Goal: Contribute content: Add original content to the website for others to see

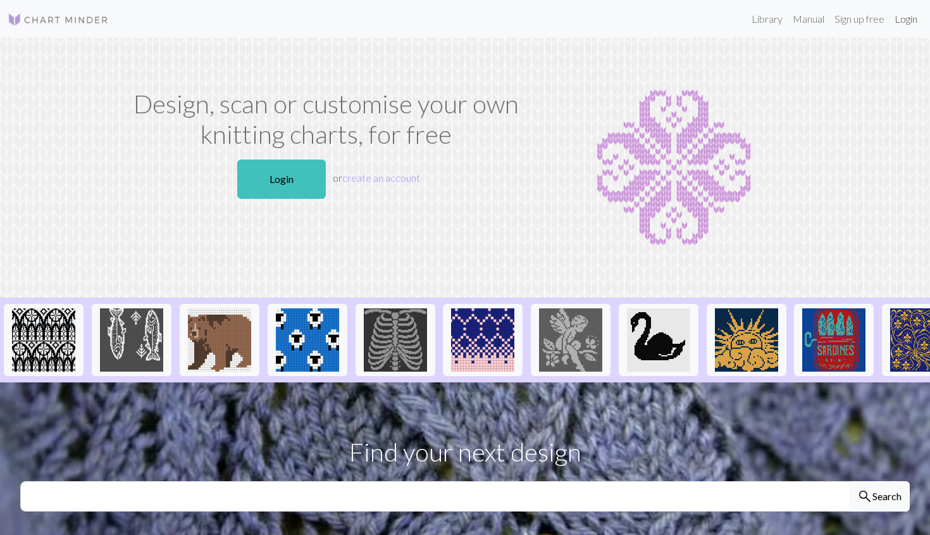
click at [910, 21] on link "Login" at bounding box center [906, 18] width 33 height 25
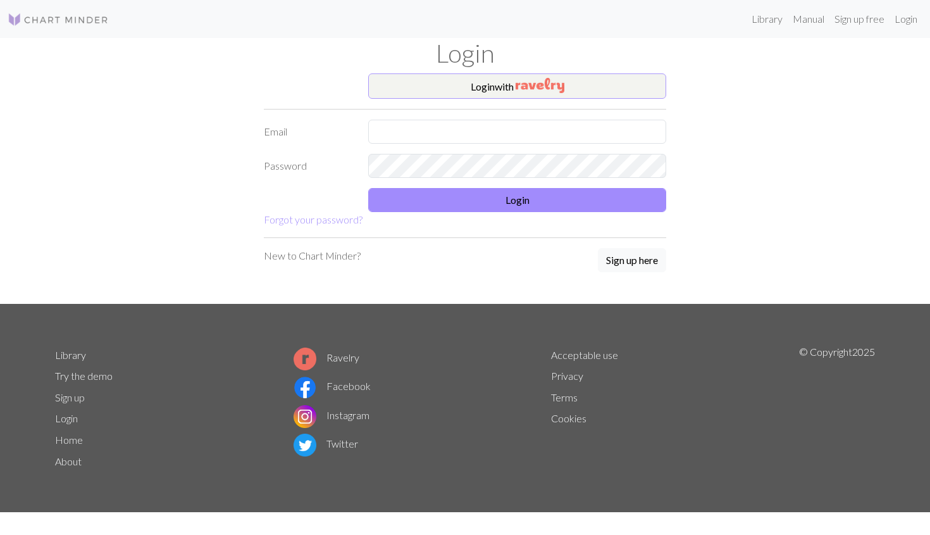
click at [509, 80] on button "Login with" at bounding box center [517, 85] width 298 height 25
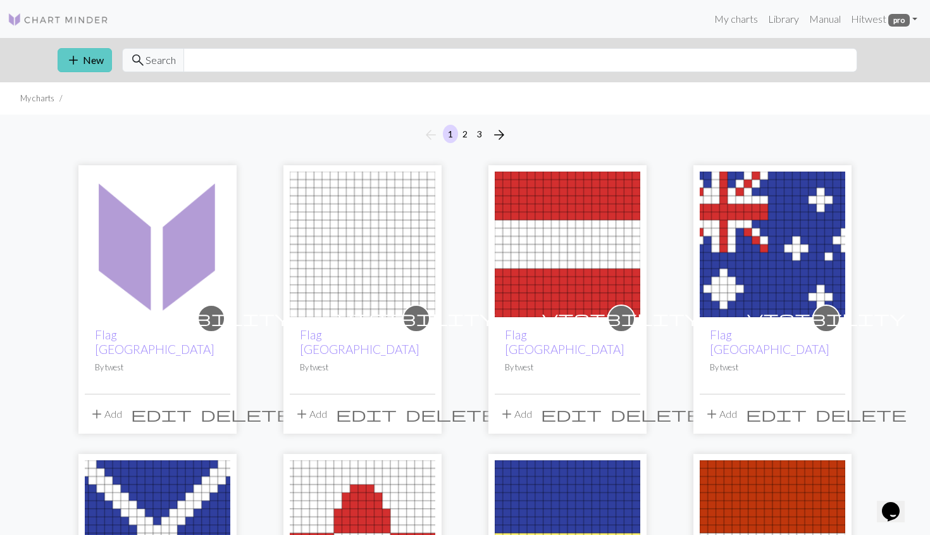
click at [89, 68] on button "add New" at bounding box center [85, 60] width 54 height 24
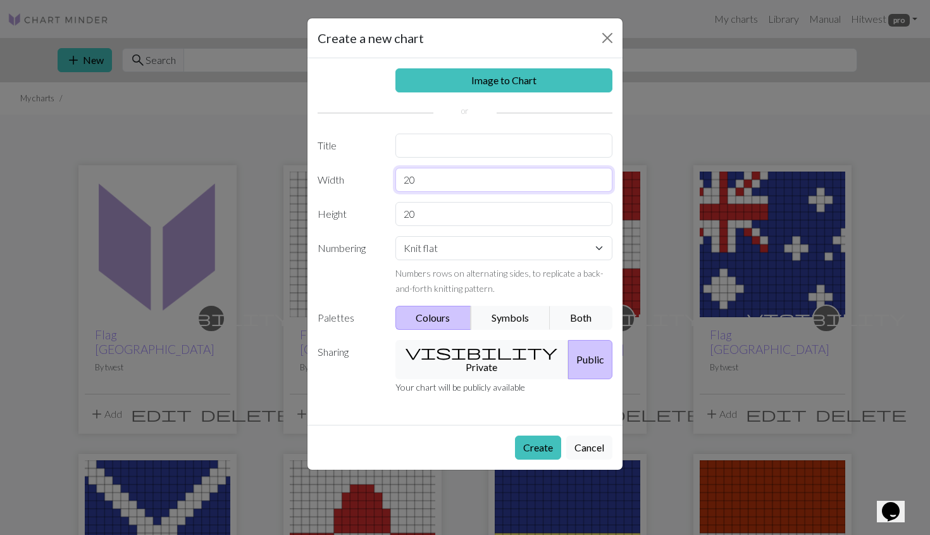
drag, startPoint x: 426, startPoint y: 183, endPoint x: 394, endPoint y: 183, distance: 32.3
click at [394, 183] on div "20" at bounding box center [504, 180] width 233 height 24
click at [417, 147] on input "text" at bounding box center [504, 145] width 218 height 24
type input "Flag Sweater"
type input "2"
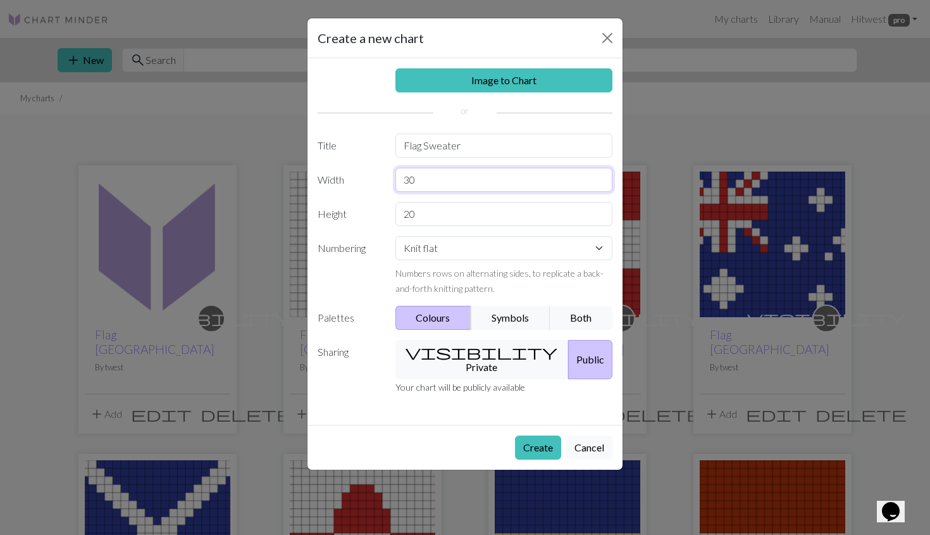
type input "3"
type input "250"
click at [537, 435] on button "Create" at bounding box center [538, 447] width 46 height 24
type input "5"
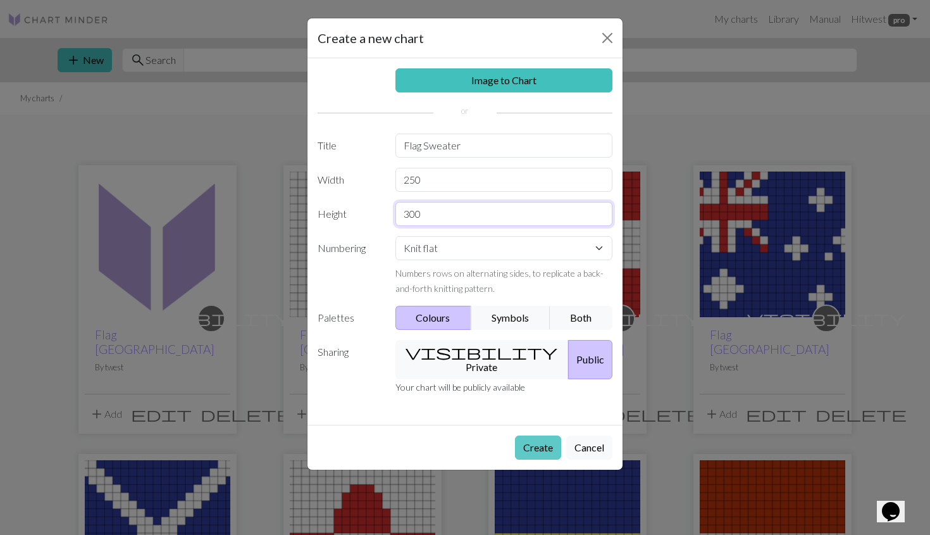
type input "300"
click at [539, 435] on button "Create" at bounding box center [538, 447] width 46 height 24
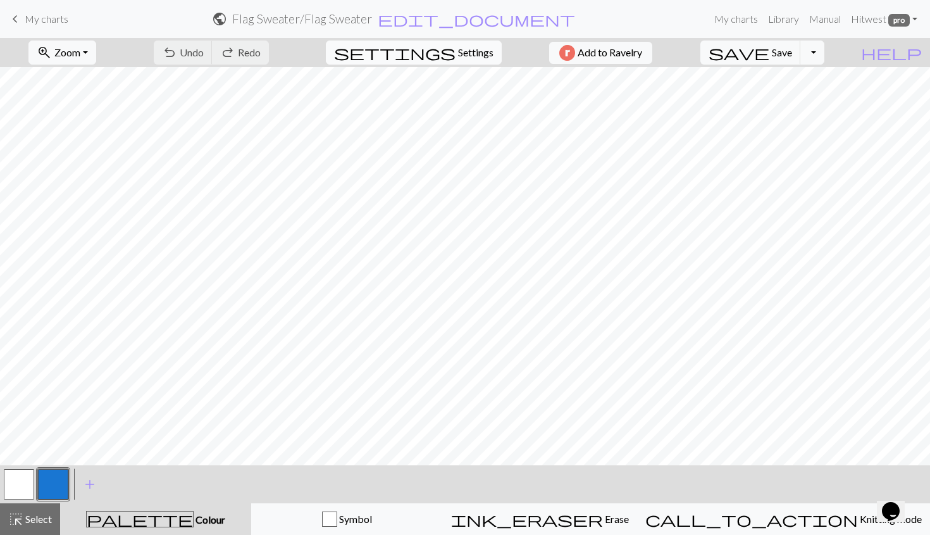
click at [475, 53] on span "Settings" at bounding box center [475, 52] width 35 height 15
select select "aran"
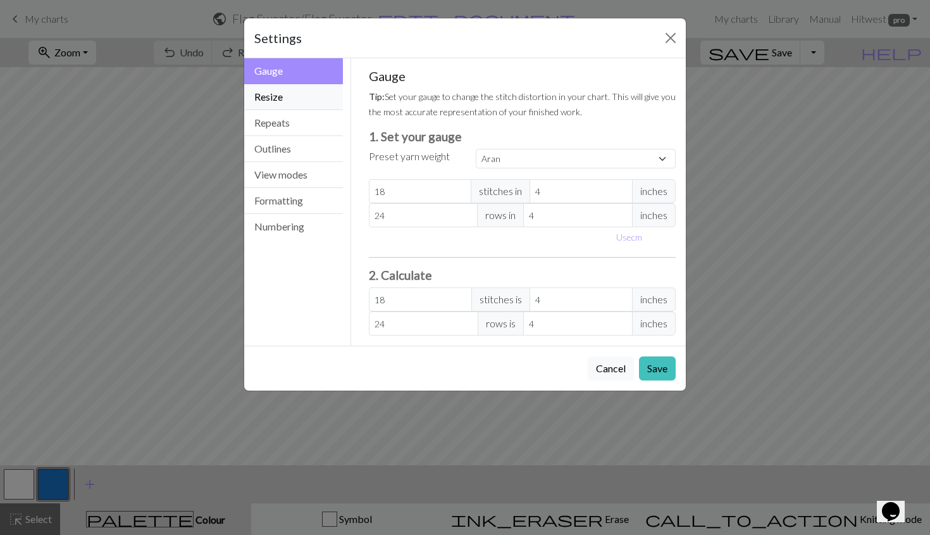
click at [278, 99] on button "Resize" at bounding box center [293, 97] width 99 height 26
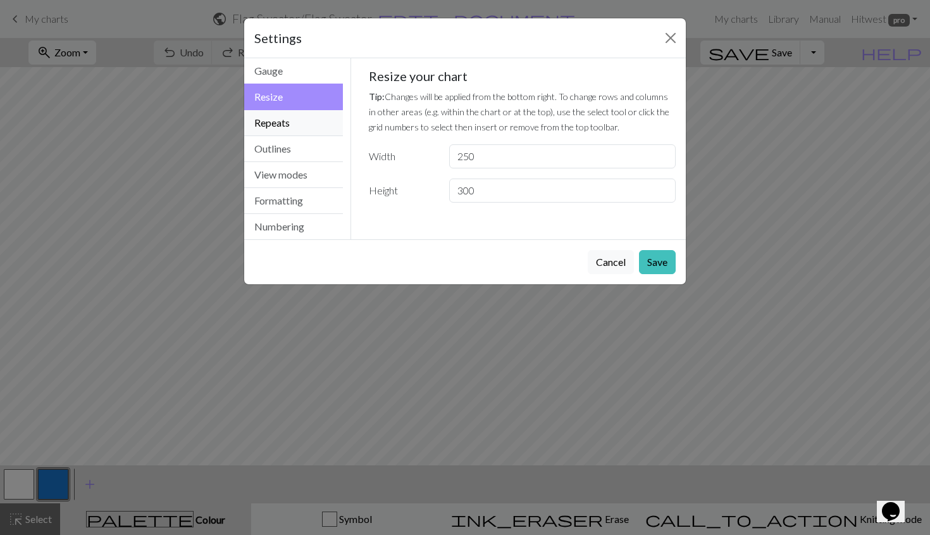
click at [300, 124] on button "Repeats" at bounding box center [293, 123] width 99 height 26
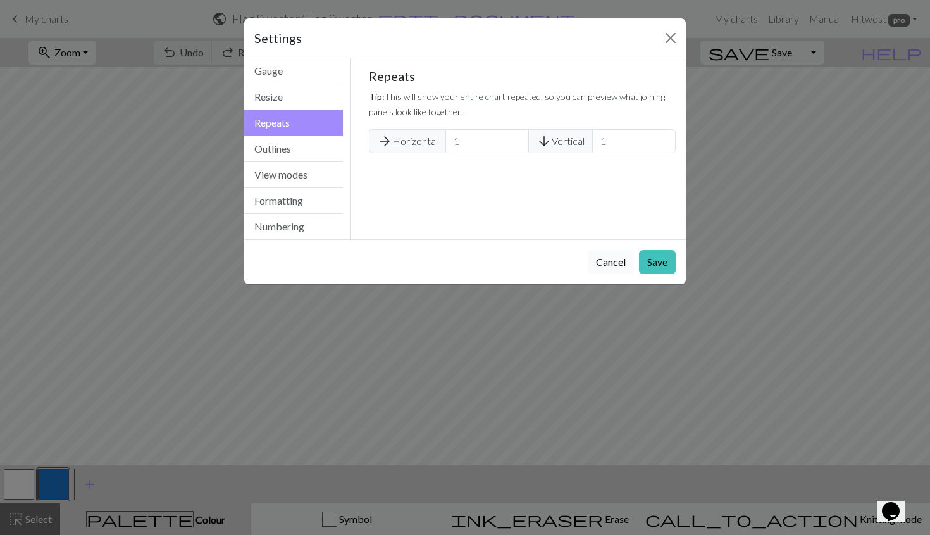
click at [611, 263] on button "Cancel" at bounding box center [611, 262] width 46 height 24
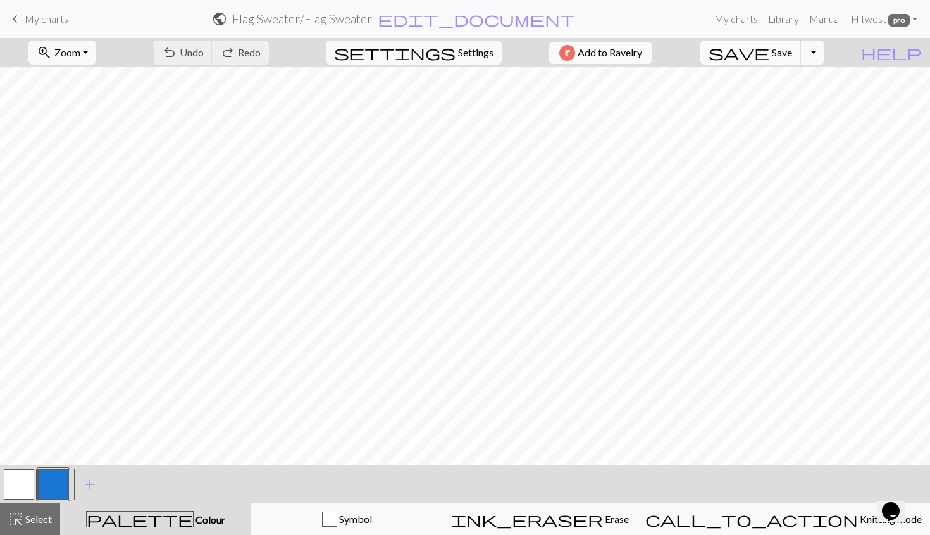
click at [792, 51] on span "Save" at bounding box center [782, 52] width 20 height 12
click at [23, 16] on link "keyboard_arrow_left My charts" at bounding box center [38, 19] width 61 height 22
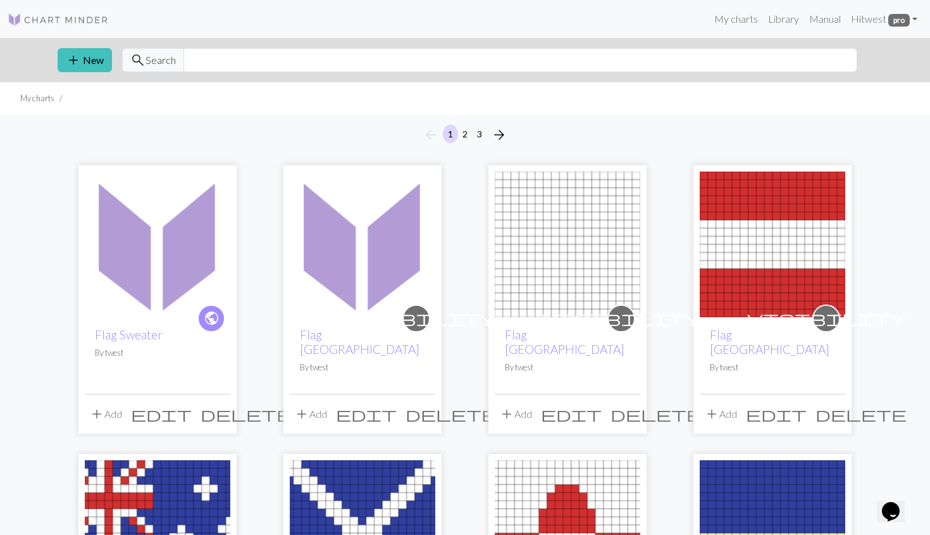
click at [192, 405] on span "edit" at bounding box center [161, 414] width 61 height 18
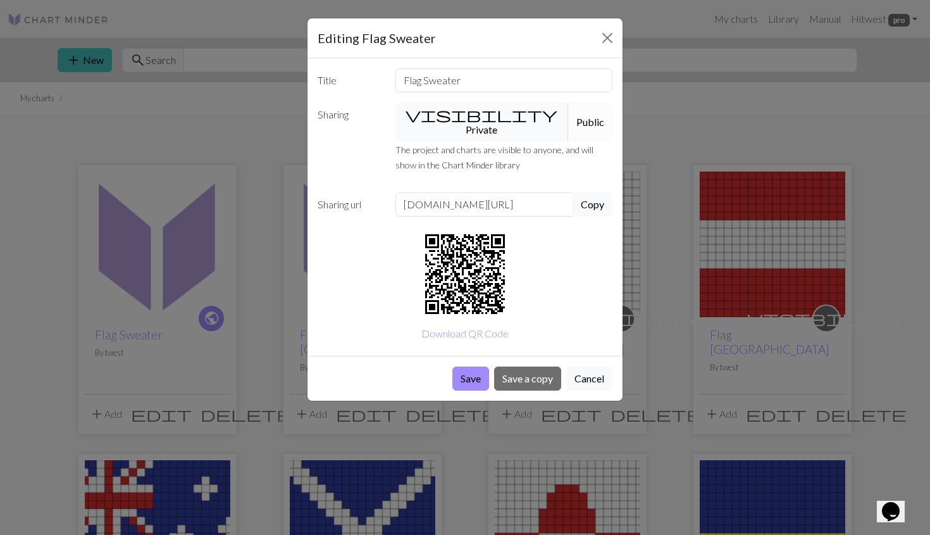
click at [465, 111] on button "visibility Private" at bounding box center [482, 121] width 174 height 39
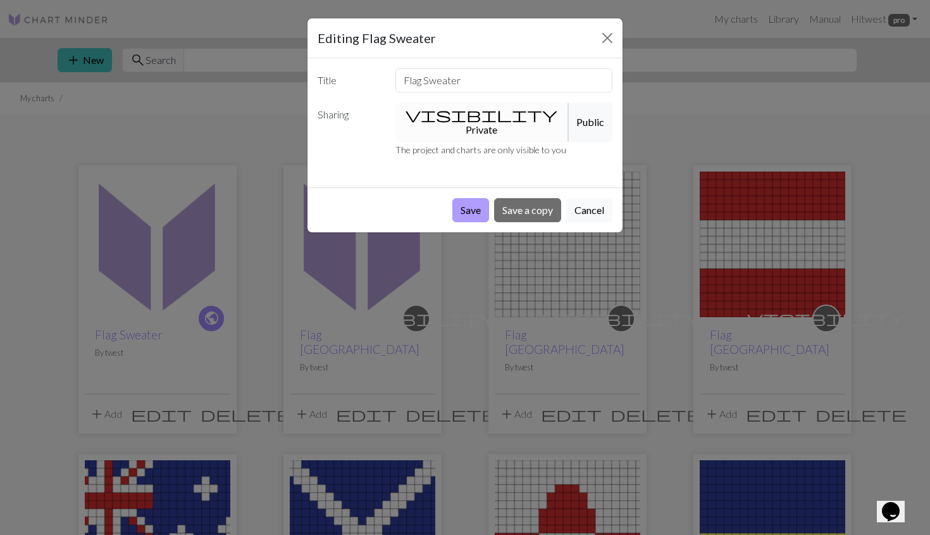
click at [462, 198] on button "Save" at bounding box center [470, 210] width 37 height 24
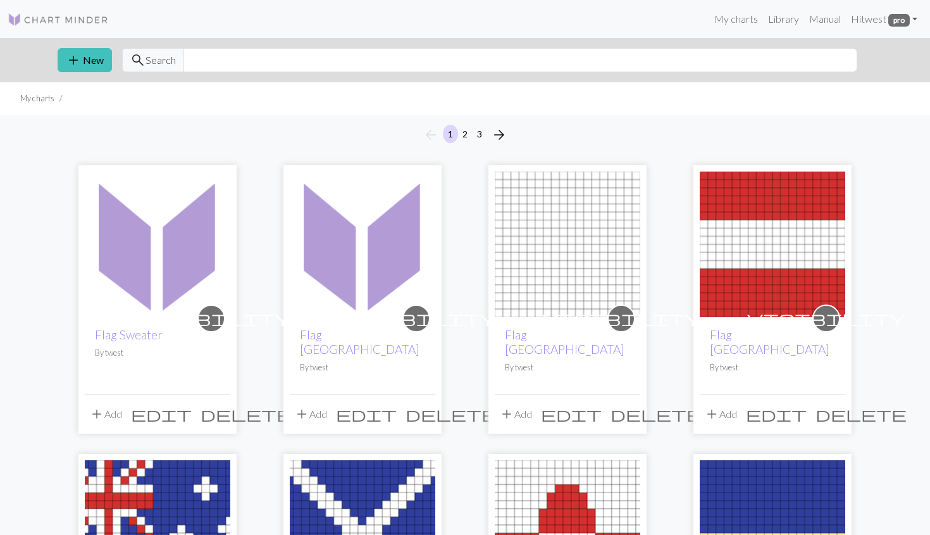
click at [150, 245] on img at bounding box center [158, 244] width 146 height 146
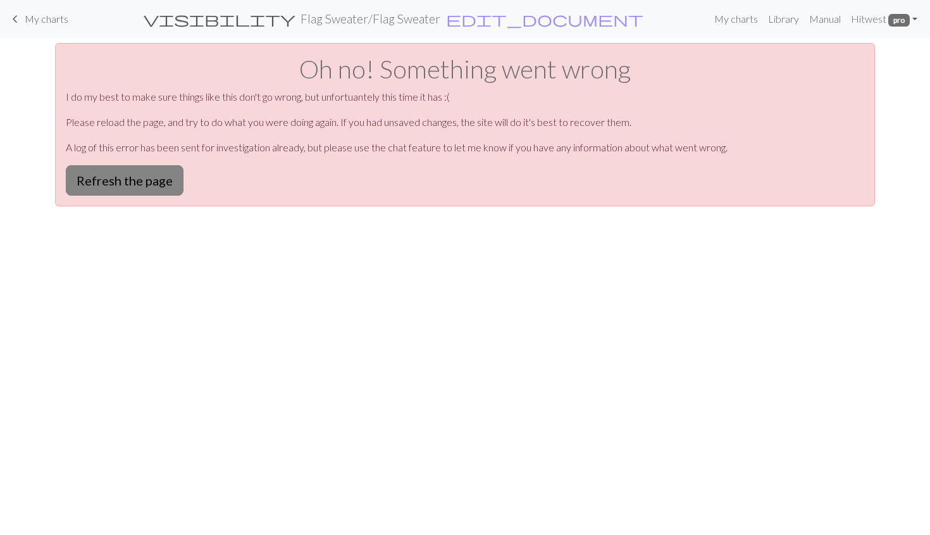
click at [140, 183] on button "Refresh the page" at bounding box center [125, 180] width 118 height 30
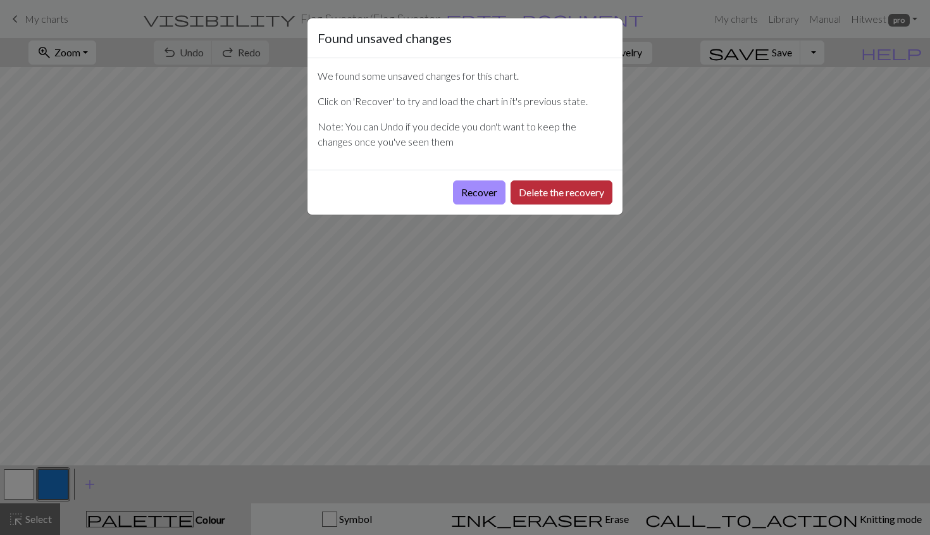
click at [540, 193] on button "Delete the recovery" at bounding box center [562, 192] width 102 height 24
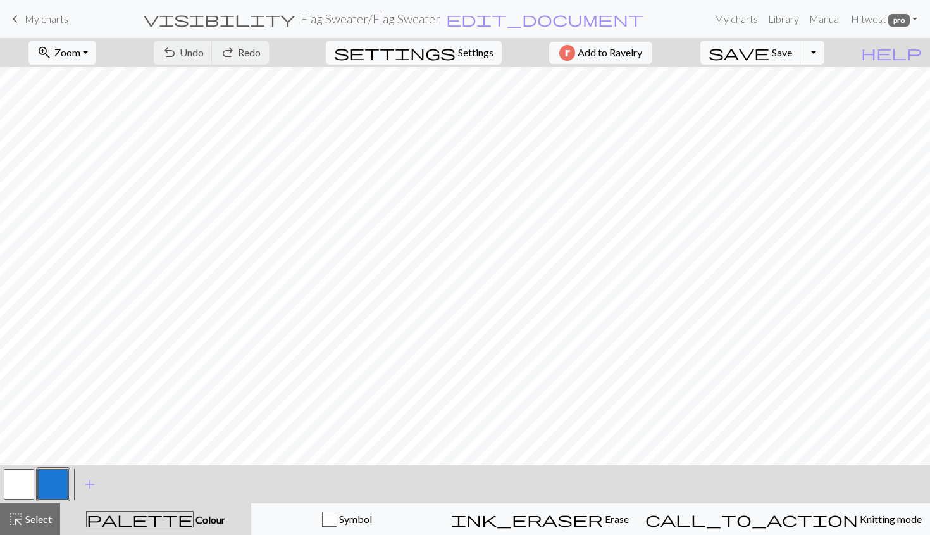
click at [54, 486] on button "button" at bounding box center [53, 484] width 30 height 30
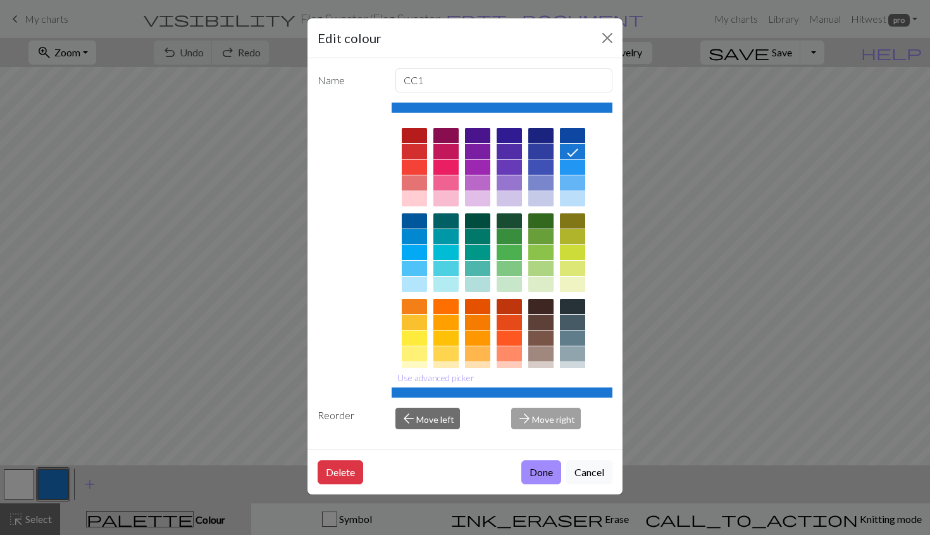
click at [540, 152] on div at bounding box center [540, 151] width 25 height 15
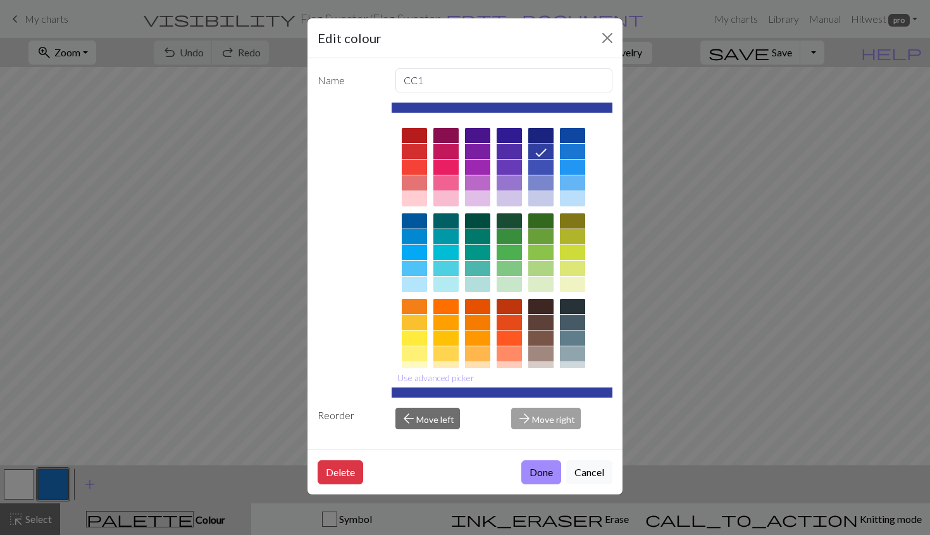
click at [540, 134] on div at bounding box center [540, 135] width 25 height 15
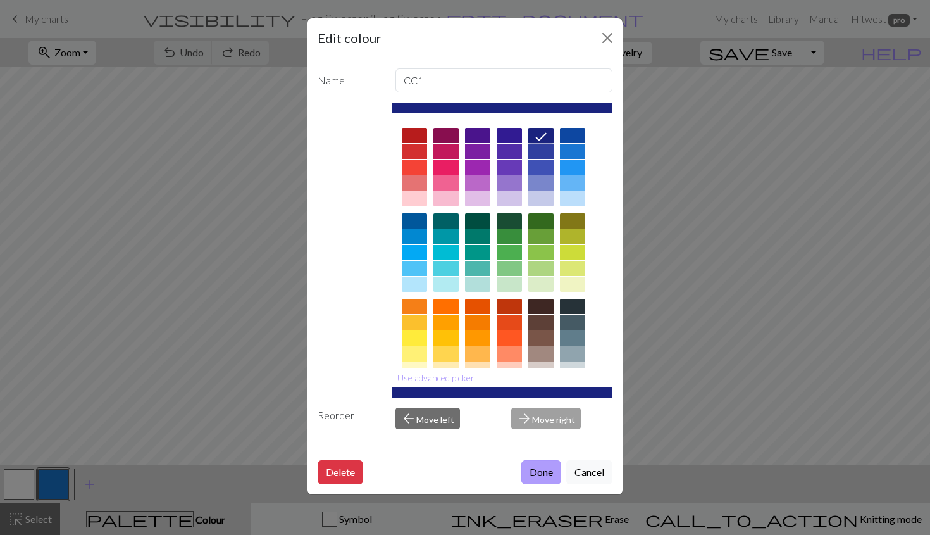
click at [545, 475] on button "Done" at bounding box center [541, 472] width 40 height 24
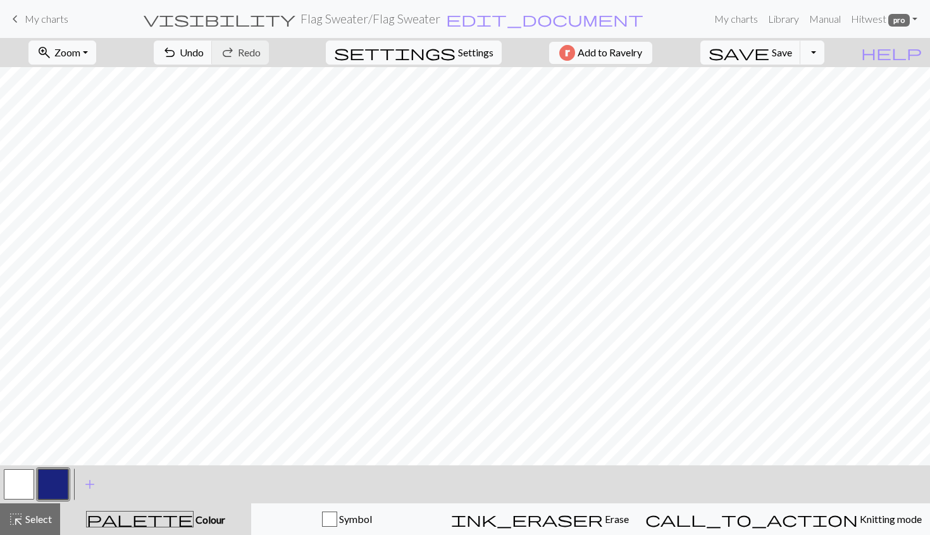
click at [24, 482] on button "button" at bounding box center [19, 484] width 30 height 30
click at [466, 53] on span "Settings" at bounding box center [475, 52] width 35 height 15
select select "aran"
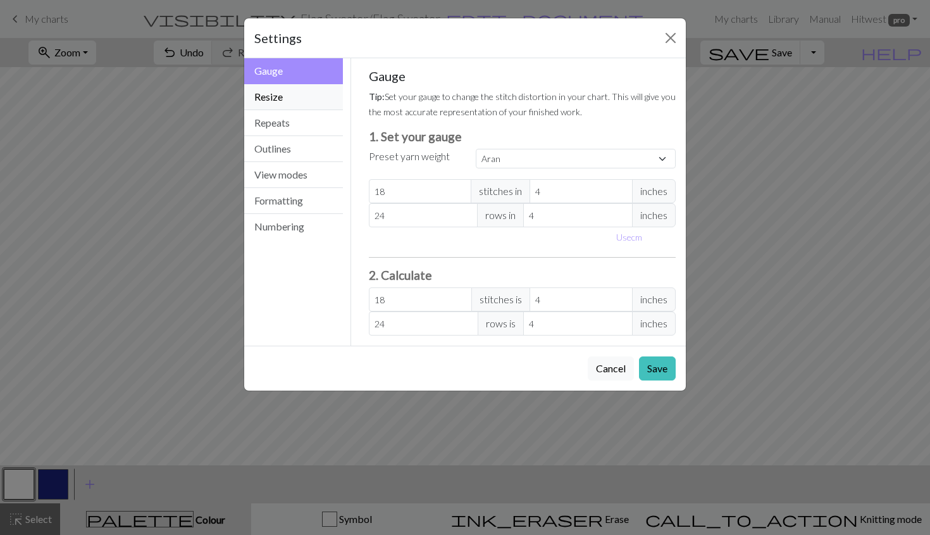
click at [297, 96] on button "Resize" at bounding box center [293, 97] width 99 height 26
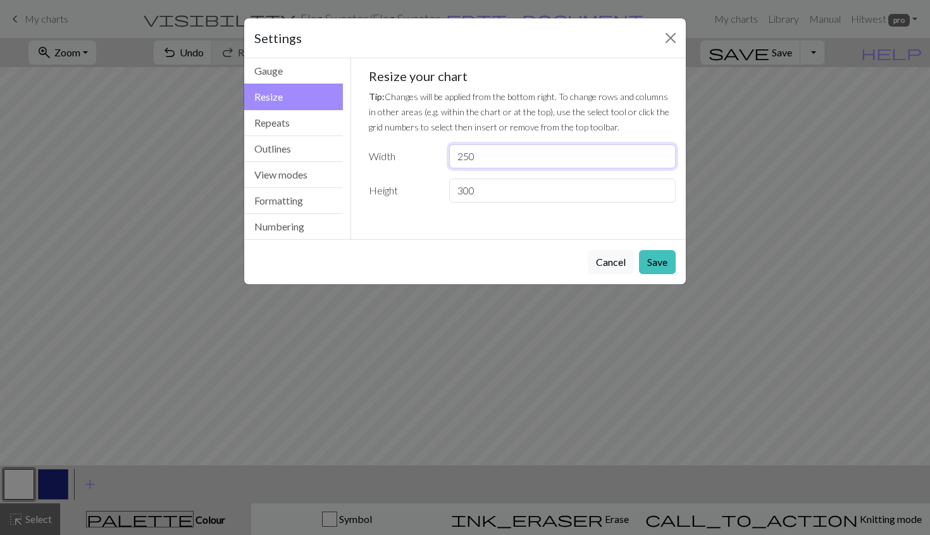
drag, startPoint x: 485, startPoint y: 155, endPoint x: 444, endPoint y: 155, distance: 40.5
click at [444, 155] on div "250" at bounding box center [563, 156] width 242 height 24
type input "120"
click at [660, 263] on button "Save" at bounding box center [657, 262] width 37 height 24
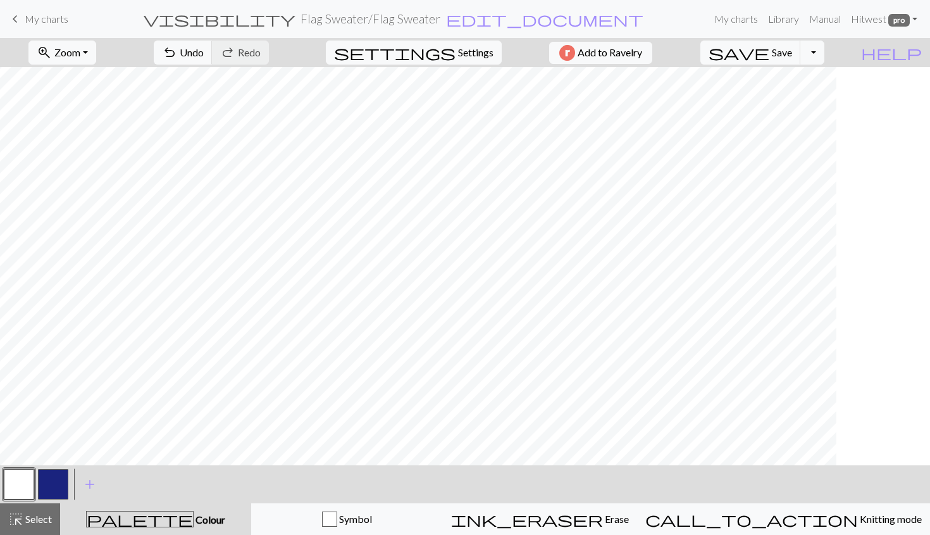
scroll to position [0, 0]
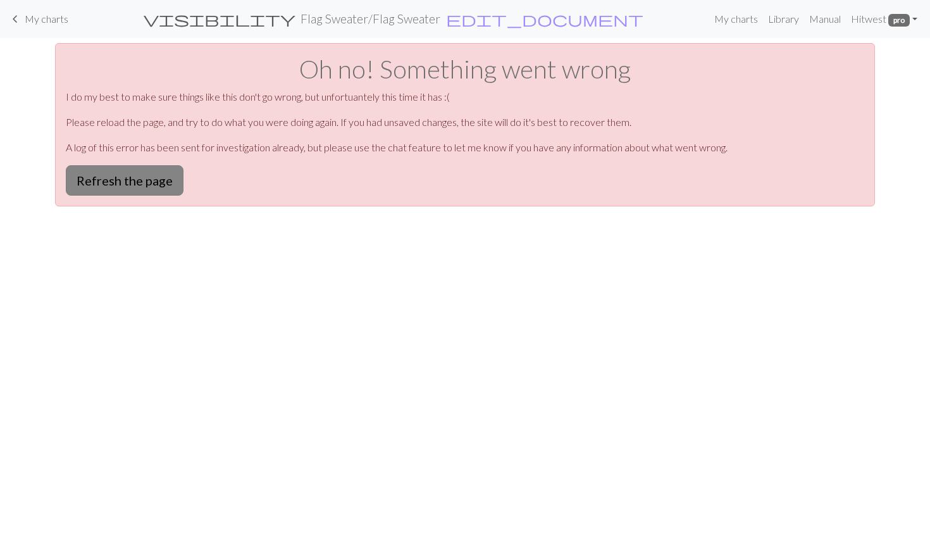
click at [133, 181] on button "Refresh the page" at bounding box center [125, 180] width 118 height 30
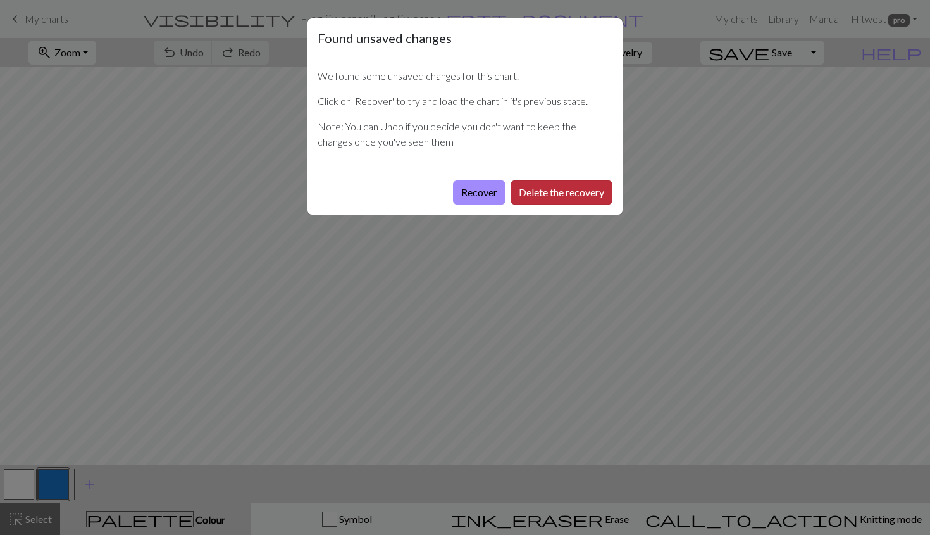
click at [557, 189] on button "Delete the recovery" at bounding box center [562, 192] width 102 height 24
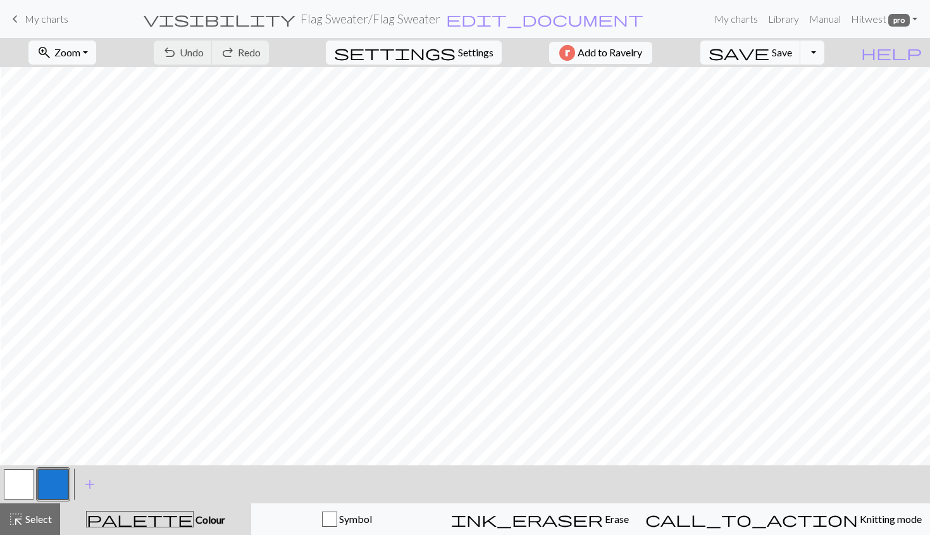
scroll to position [3375, 3353]
click at [55, 488] on button "button" at bounding box center [53, 484] width 30 height 30
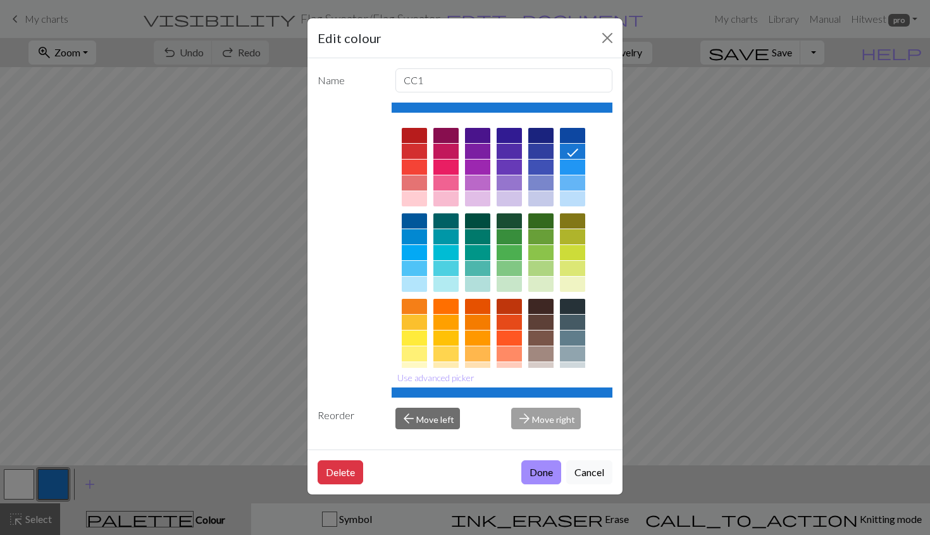
click at [539, 133] on div at bounding box center [540, 135] width 25 height 15
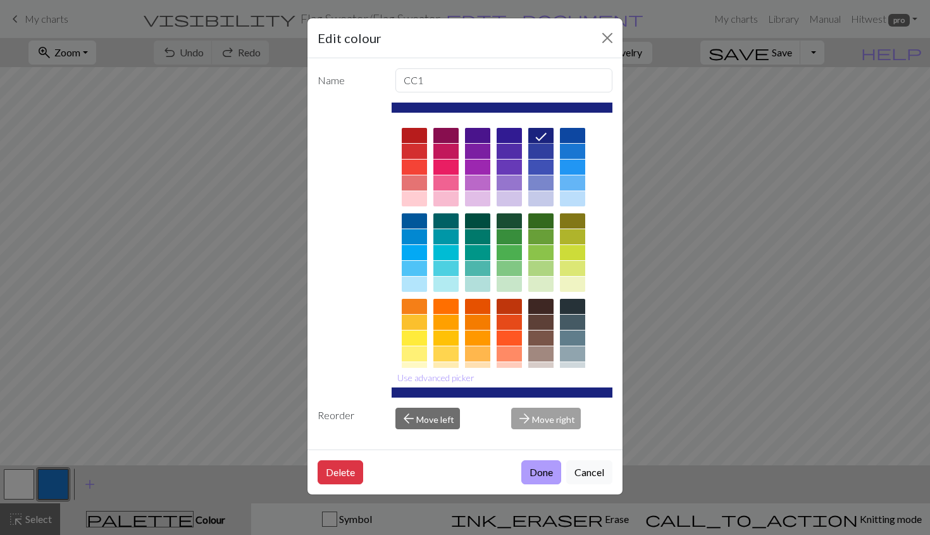
click at [543, 475] on button "Done" at bounding box center [541, 472] width 40 height 24
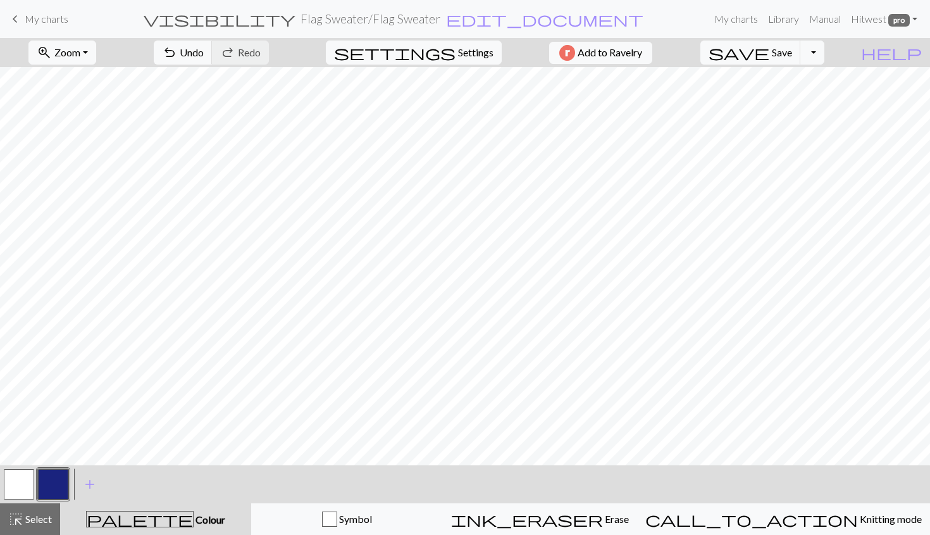
click at [15, 487] on button "button" at bounding box center [19, 484] width 30 height 30
click at [34, 22] on span "My charts" at bounding box center [47, 19] width 44 height 12
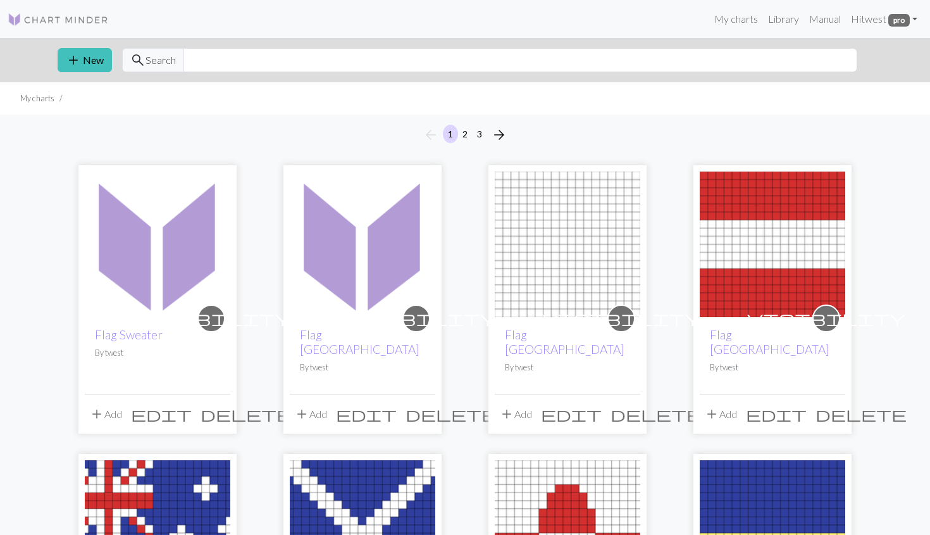
click at [220, 405] on span "delete" at bounding box center [246, 414] width 91 height 18
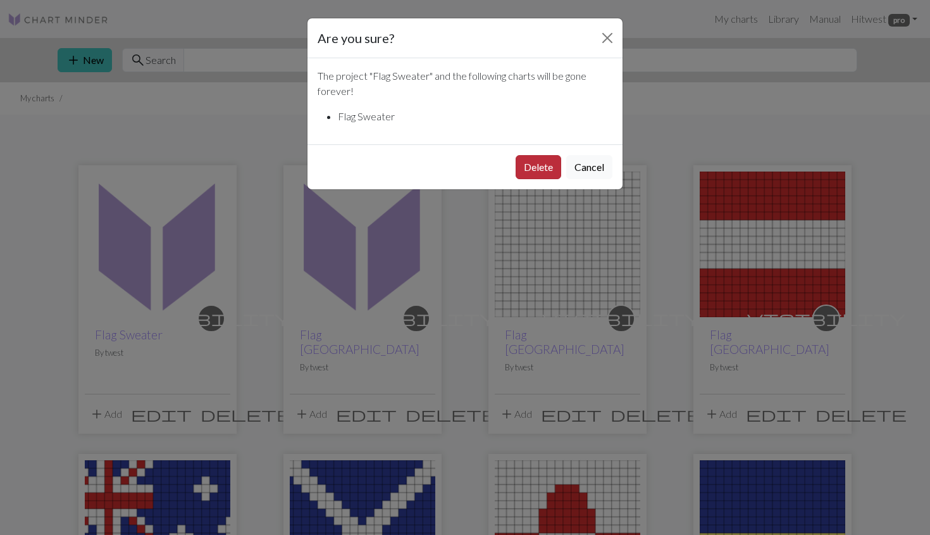
click at [542, 168] on button "Delete" at bounding box center [539, 167] width 46 height 24
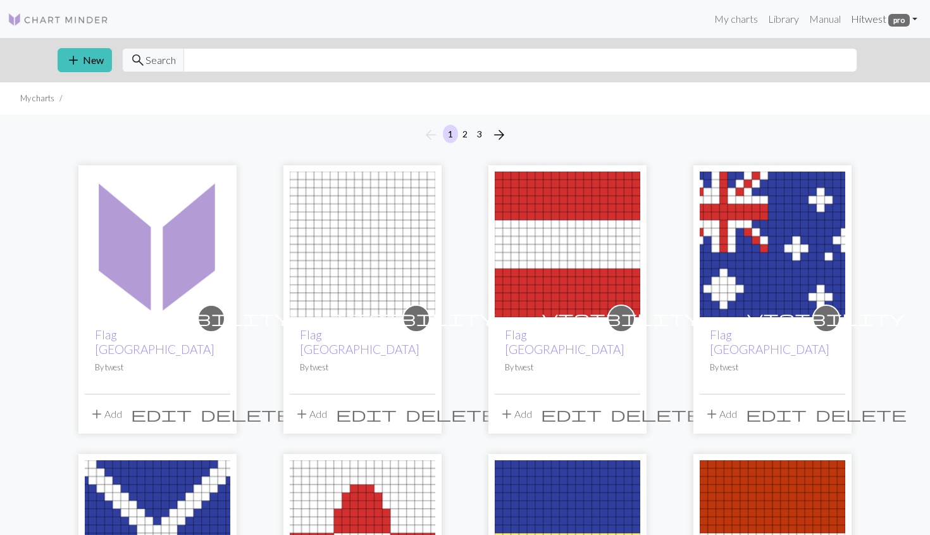
click at [877, 19] on link "Hi twest pro" at bounding box center [884, 18] width 77 height 25
click at [853, 92] on link "Logout" at bounding box center [850, 94] width 40 height 25
